Goal: Task Accomplishment & Management: Complete application form

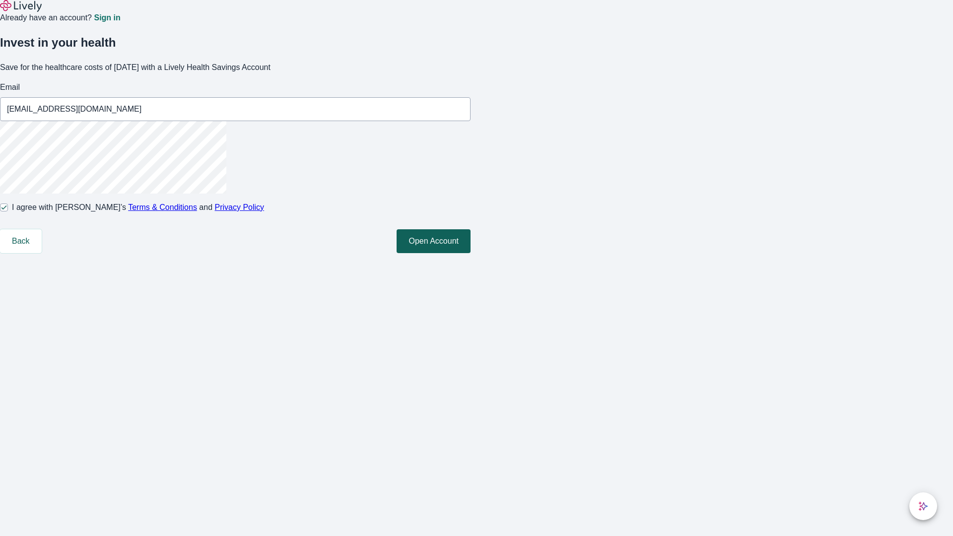
click at [471, 253] on button "Open Account" at bounding box center [434, 241] width 74 height 24
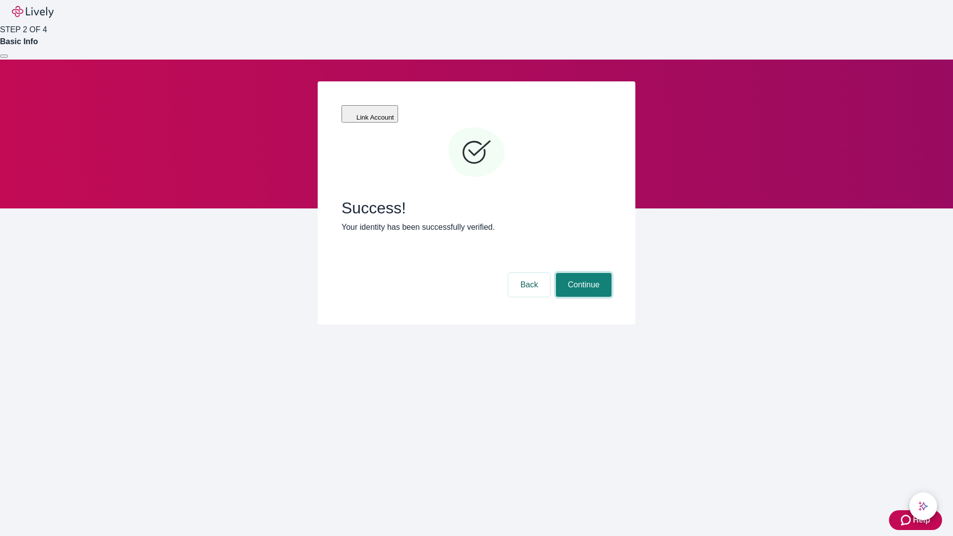
click at [583, 273] on button "Continue" at bounding box center [584, 285] width 56 height 24
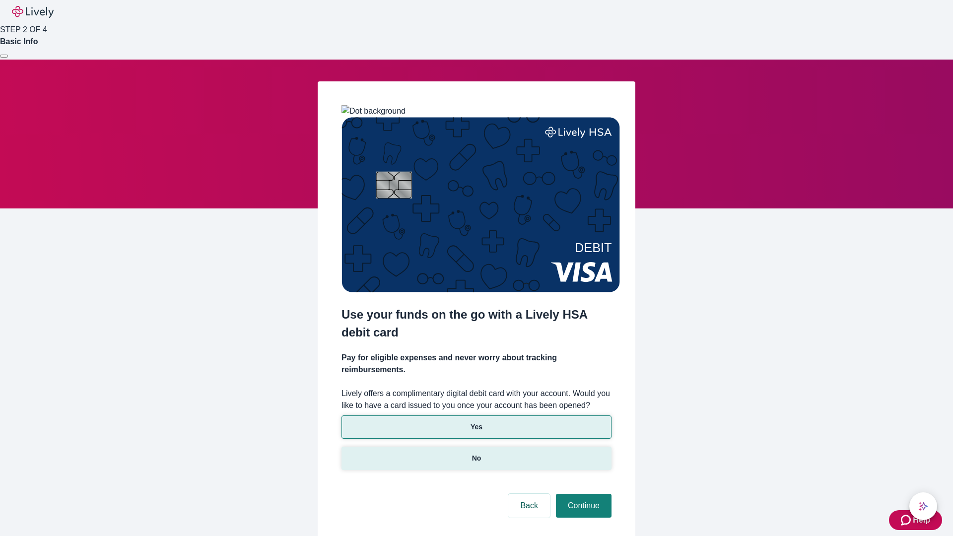
click at [476, 453] on p "No" at bounding box center [476, 458] width 9 height 10
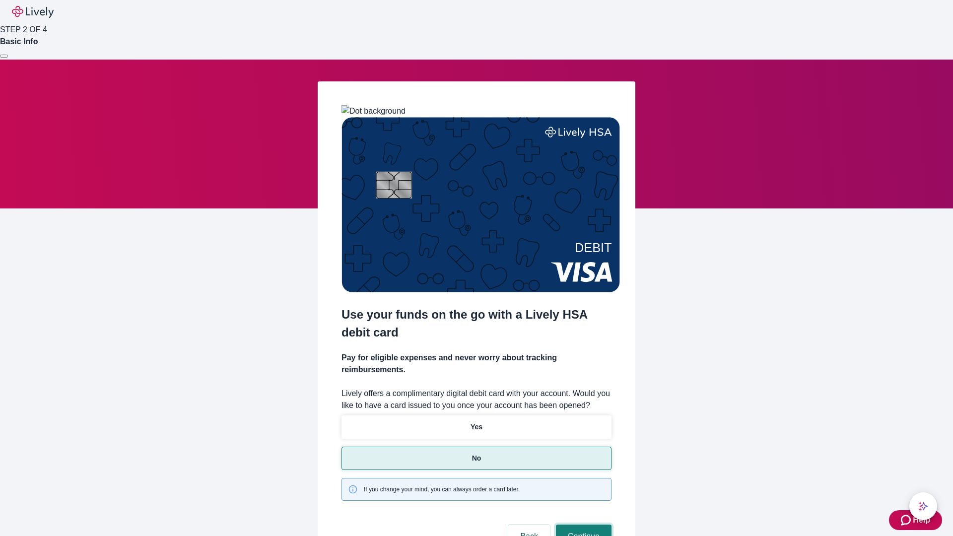
click at [583, 525] on button "Continue" at bounding box center [584, 537] width 56 height 24
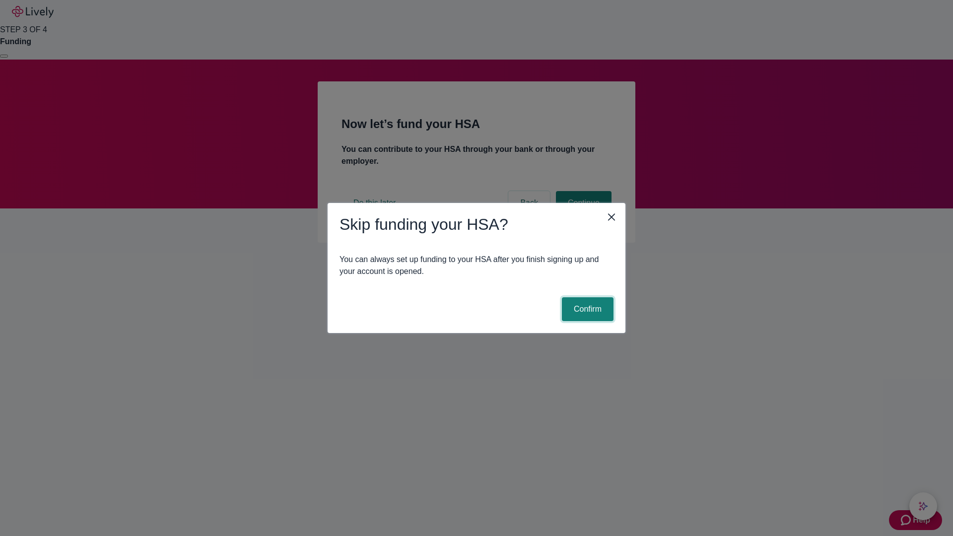
click at [586, 309] on button "Confirm" at bounding box center [588, 309] width 52 height 24
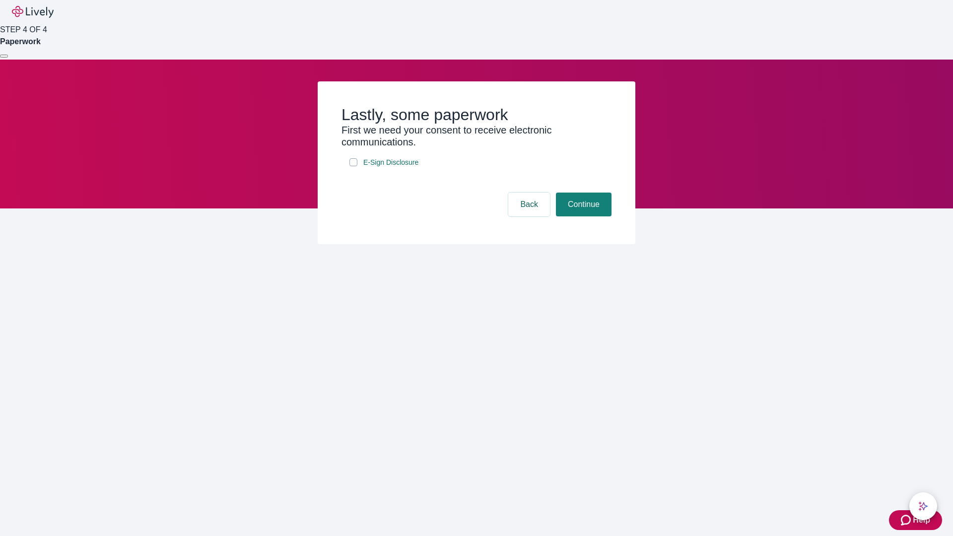
click at [354, 166] on input "E-Sign Disclosure" at bounding box center [354, 162] width 8 height 8
checkbox input "true"
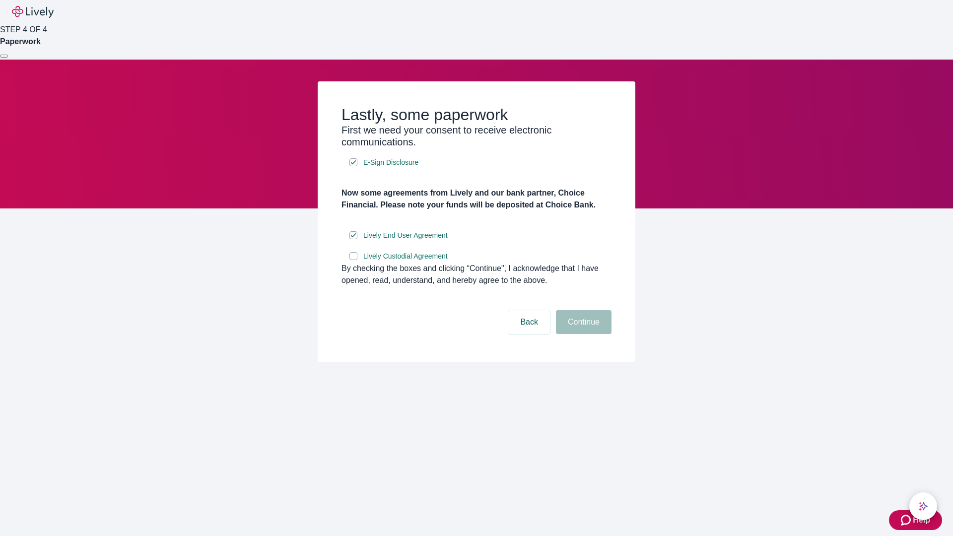
click at [354, 260] on input "Lively Custodial Agreement" at bounding box center [354, 256] width 8 height 8
checkbox input "true"
click at [583, 334] on button "Continue" at bounding box center [584, 322] width 56 height 24
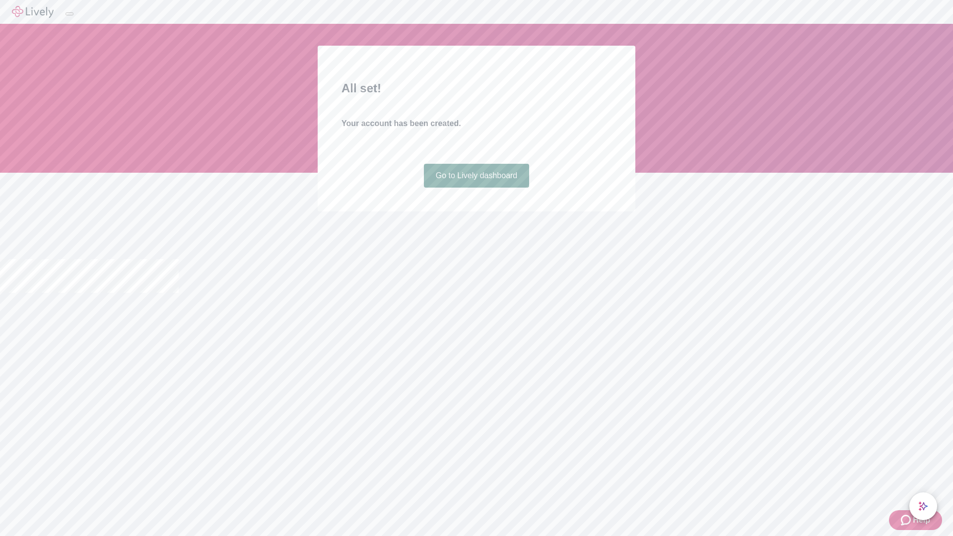
click at [476, 188] on link "Go to Lively dashboard" at bounding box center [477, 176] width 106 height 24
